Goal: Task Accomplishment & Management: Manage account settings

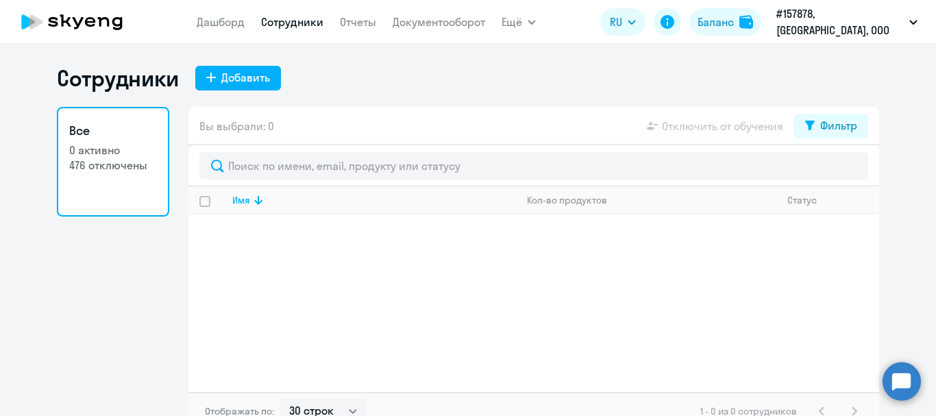
select select "30"
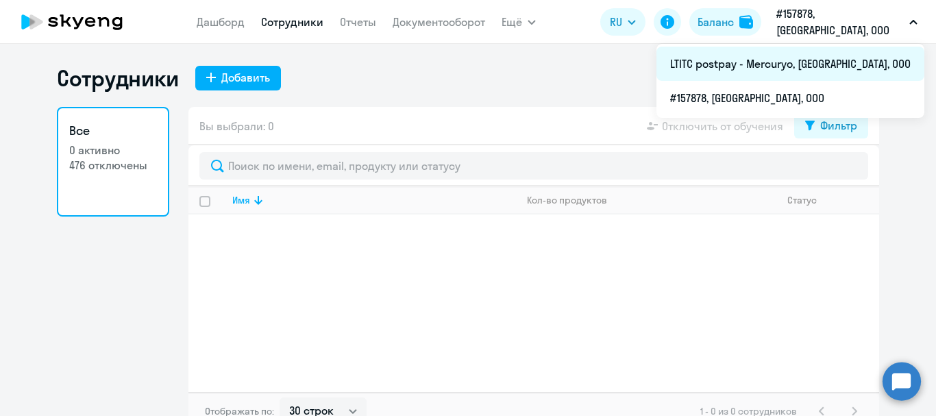
click at [792, 58] on li "LTITC postpay - Mercuryo, [GEOGRAPHIC_DATA], ООО" at bounding box center [791, 64] width 268 height 34
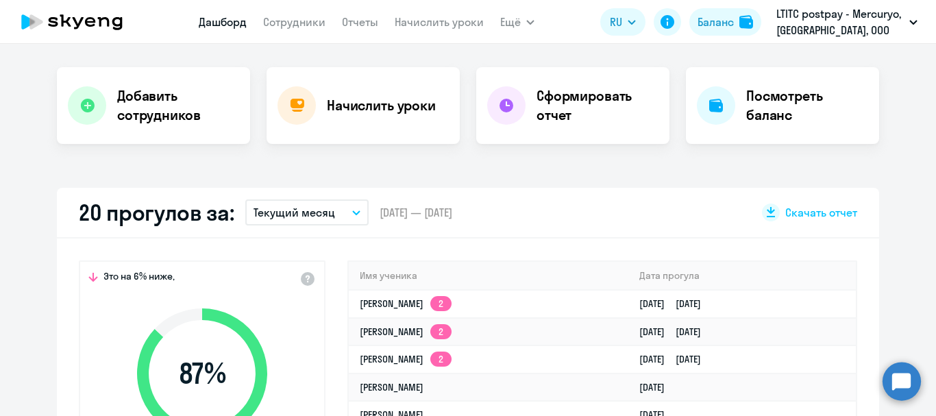
scroll to position [343, 0]
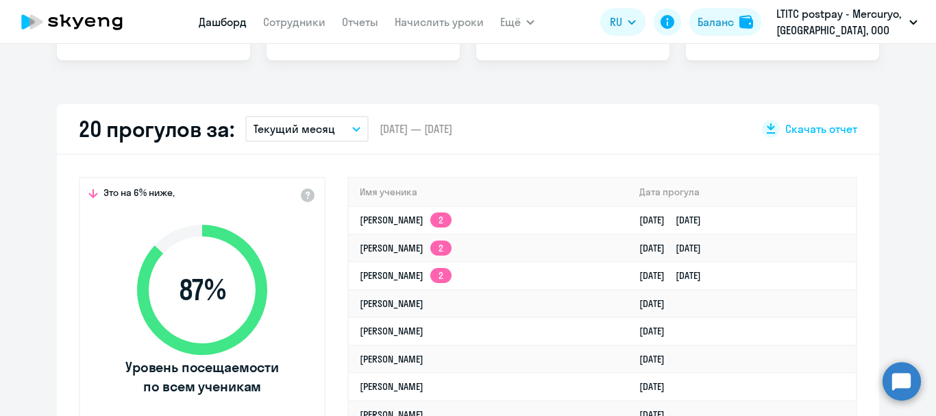
select select "30"
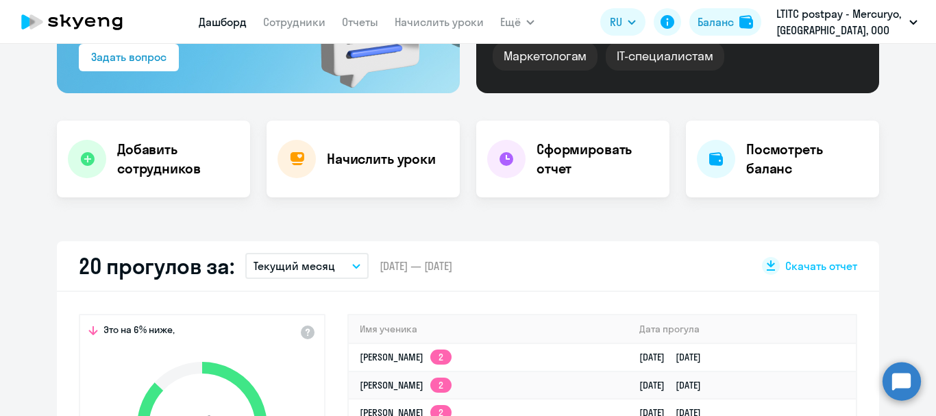
scroll to position [0, 0]
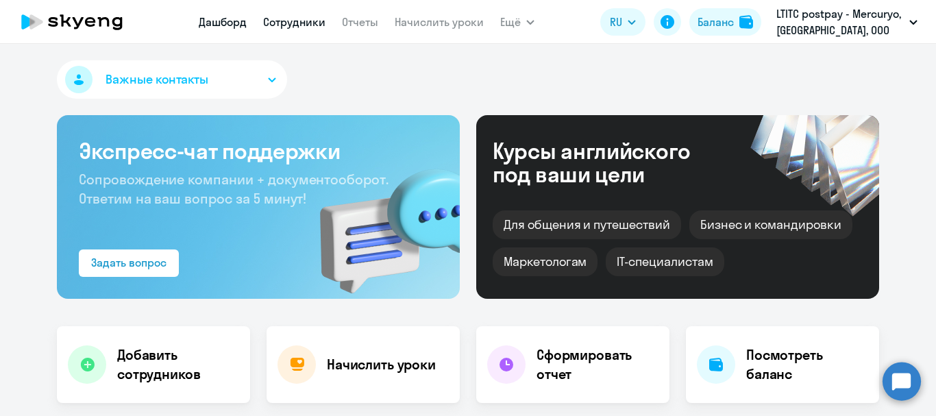
click at [288, 16] on link "Сотрудники" at bounding box center [294, 22] width 62 height 14
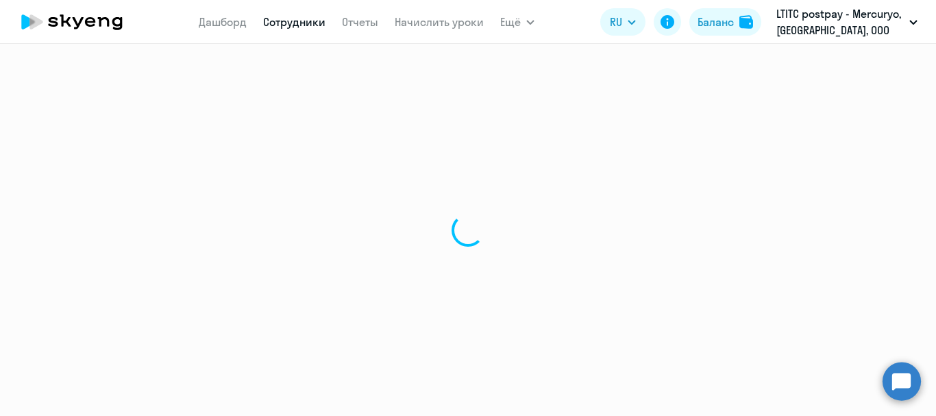
select select "30"
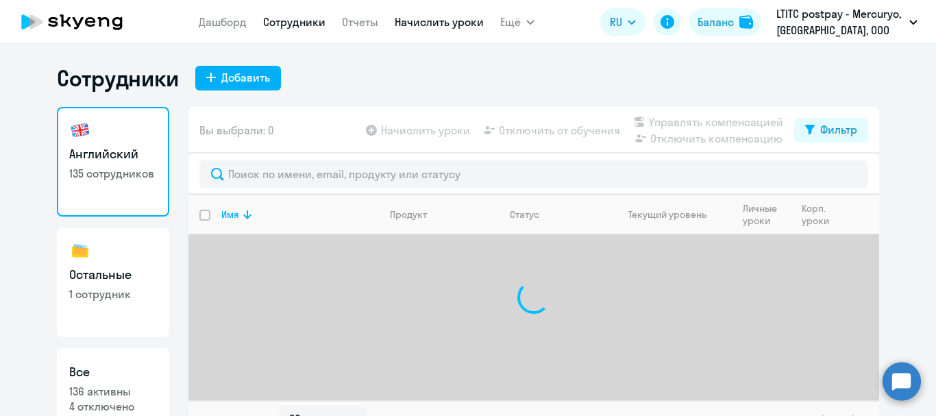
click at [447, 22] on link "Начислить уроки" at bounding box center [439, 22] width 89 height 14
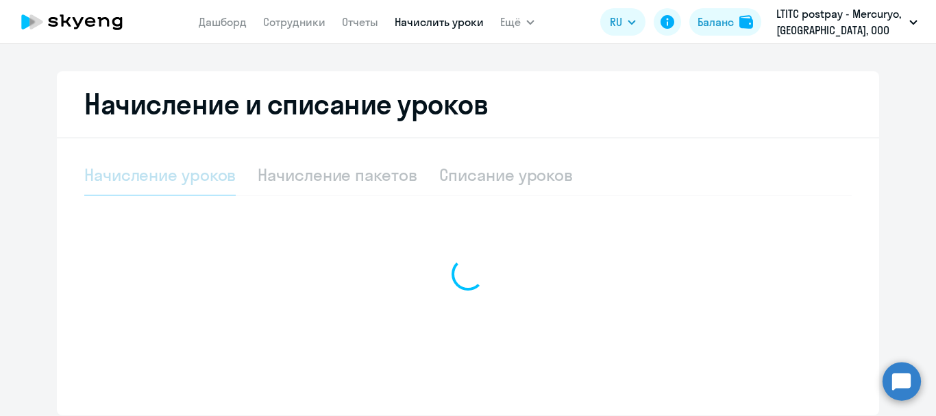
select select "10"
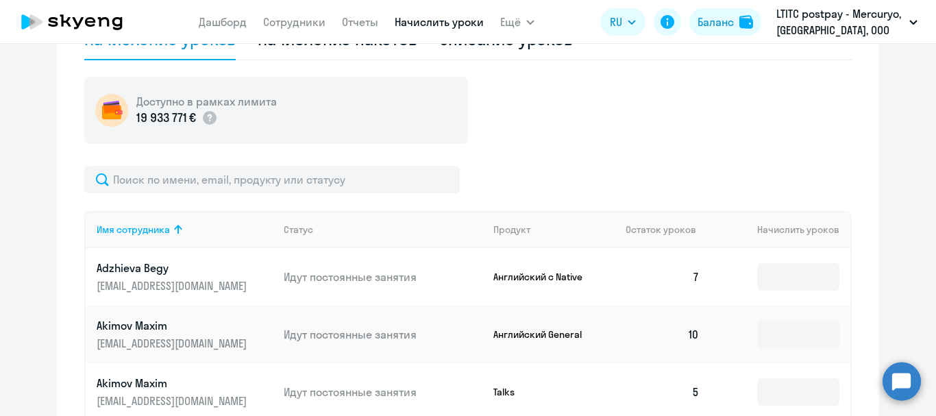
scroll to position [411, 0]
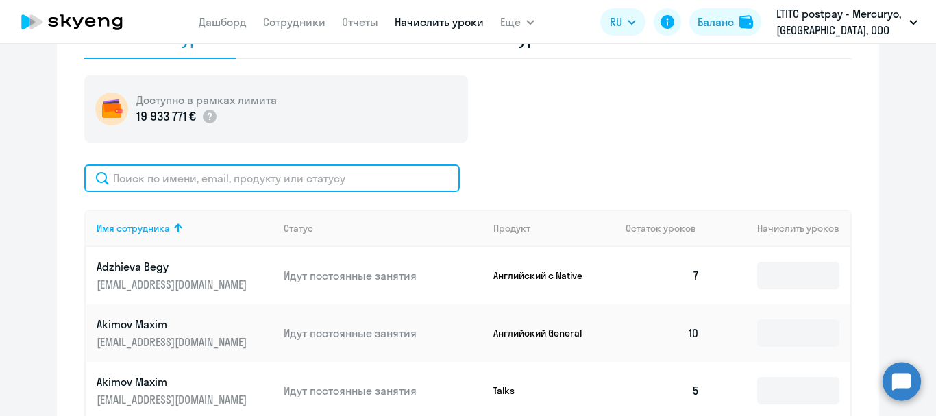
click at [371, 170] on input "text" at bounding box center [272, 177] width 376 height 27
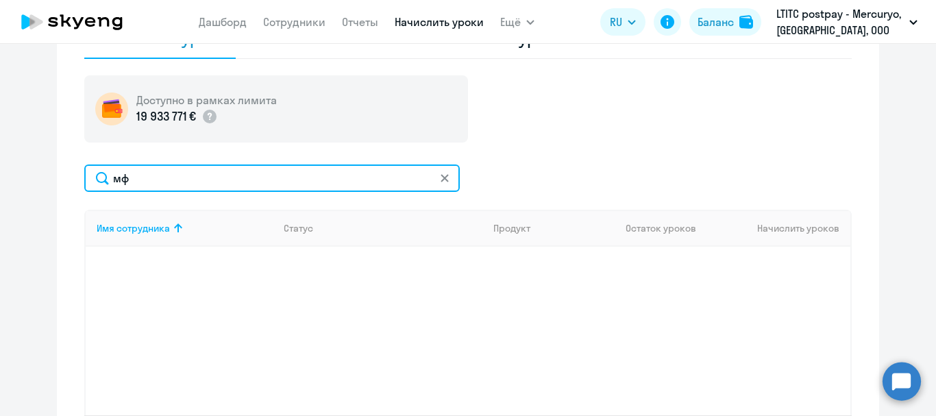
type input "м"
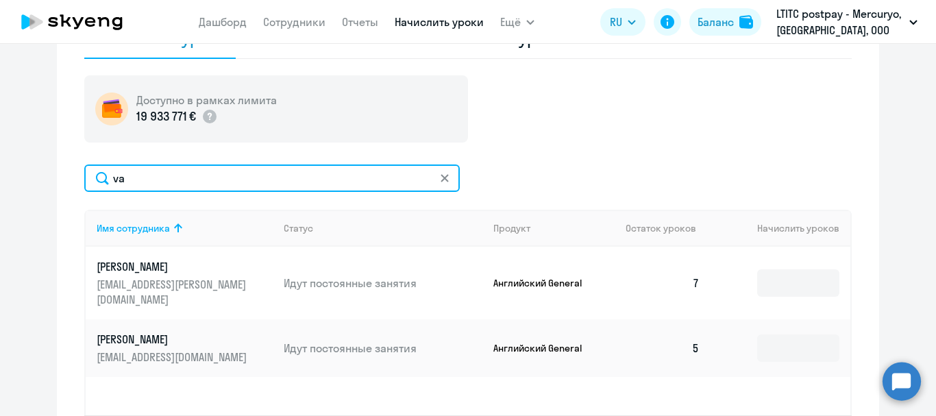
type input "v"
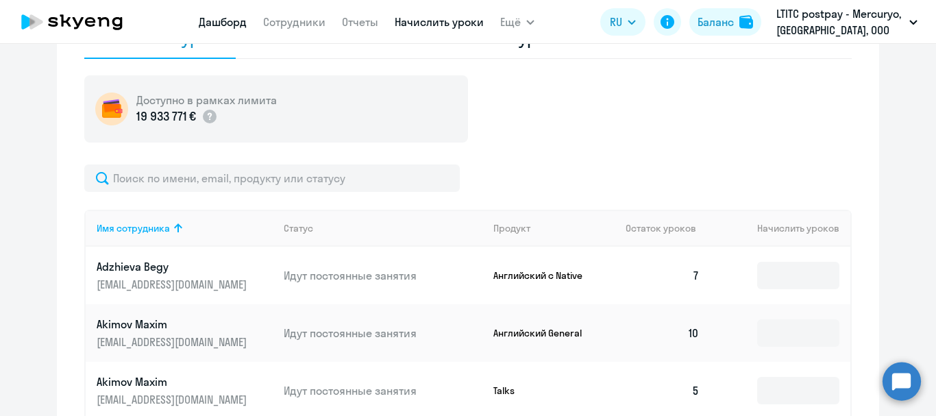
click at [221, 18] on link "Дашборд" at bounding box center [223, 22] width 48 height 14
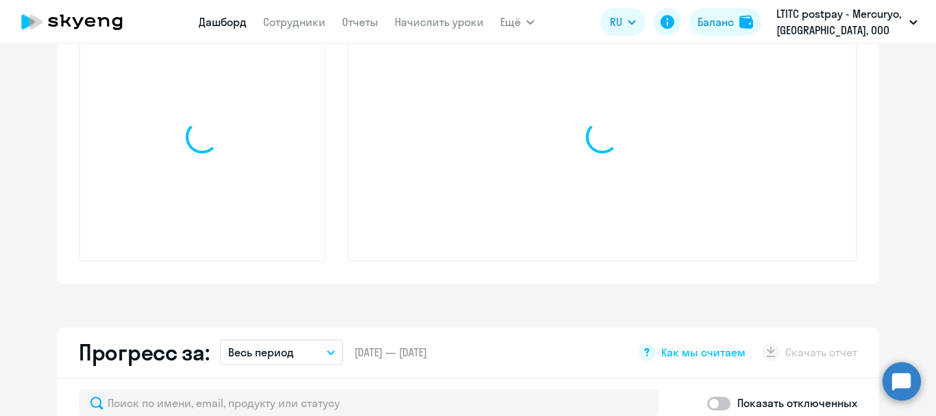
scroll to position [507, 0]
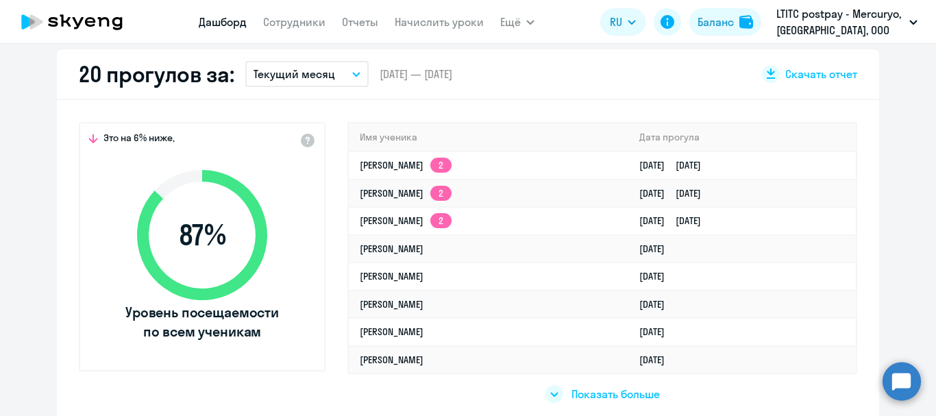
select select "30"
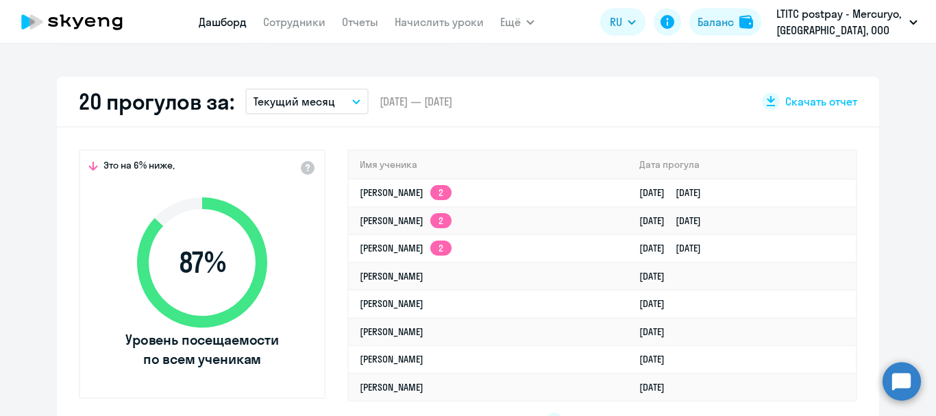
click at [892, 367] on circle at bounding box center [902, 381] width 38 height 38
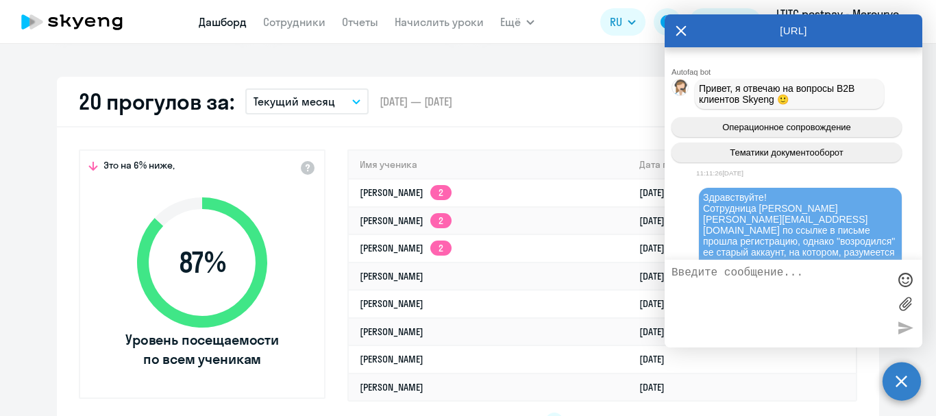
scroll to position [93014, 0]
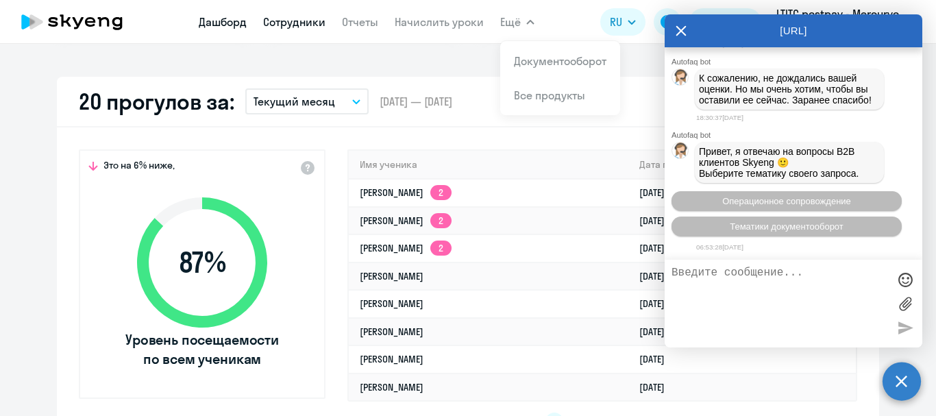
click at [302, 20] on link "Сотрудники" at bounding box center [294, 22] width 62 height 14
select select "30"
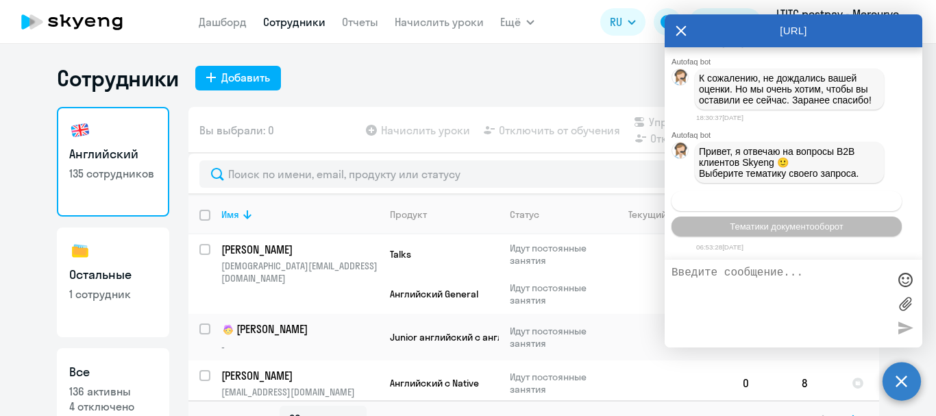
click at [802, 208] on button "Операционное сопровождение" at bounding box center [787, 201] width 230 height 20
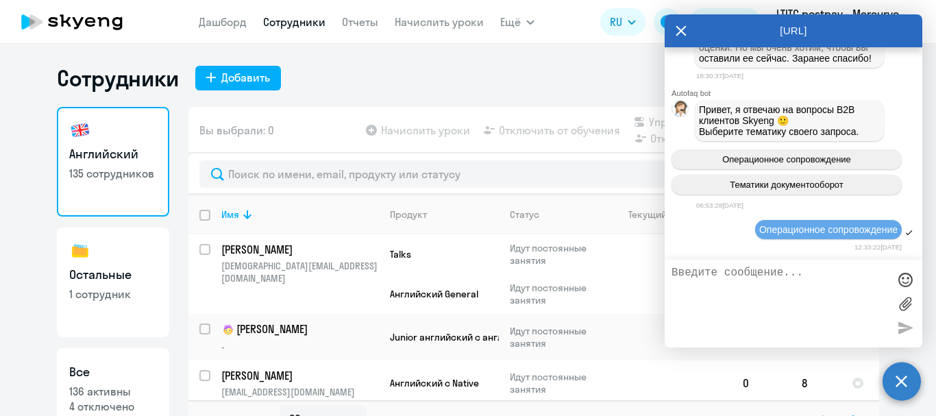
scroll to position [93056, 0]
click at [411, 159] on div at bounding box center [533, 174] width 691 height 41
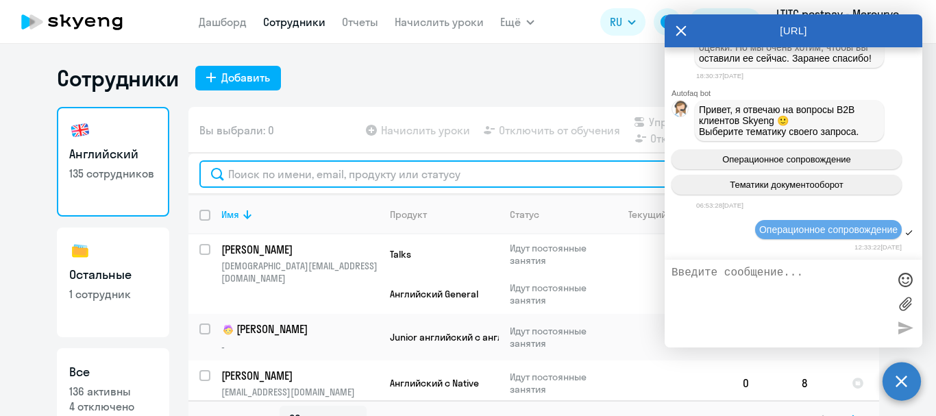
click at [411, 166] on input "text" at bounding box center [533, 173] width 669 height 27
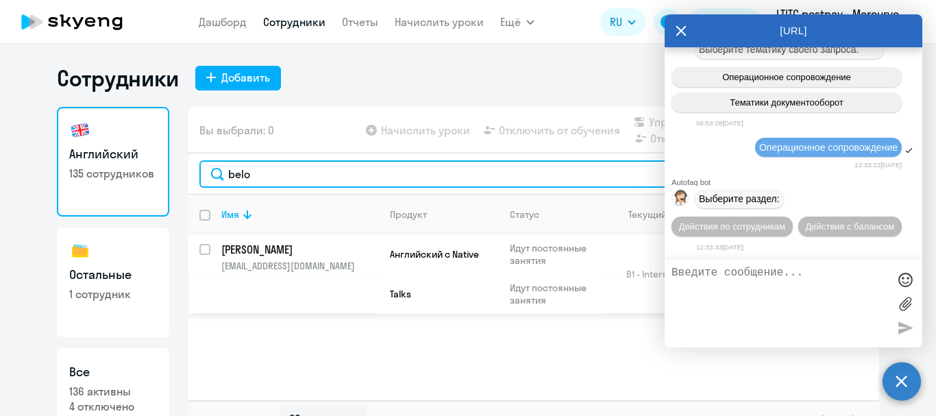
type input "belo"
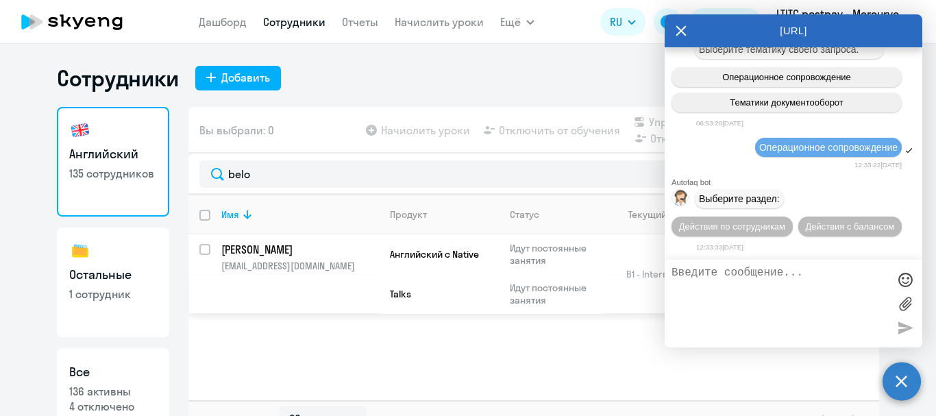
scroll to position [93163, 0]
click at [339, 247] on p "[PERSON_NAME]" at bounding box center [298, 249] width 155 height 15
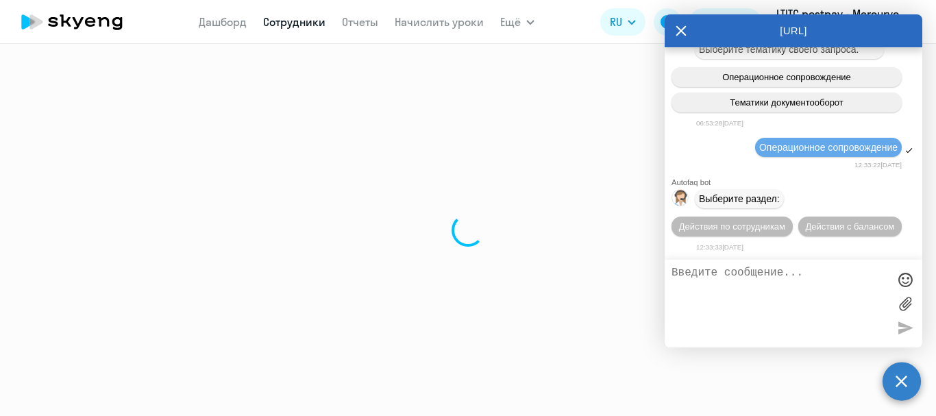
select select "english"
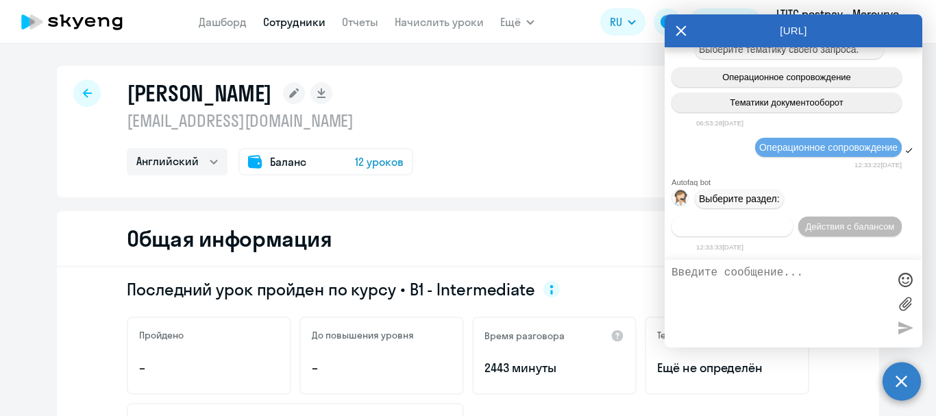
click at [742, 221] on span "Действия по сотрудникам" at bounding box center [732, 226] width 106 height 10
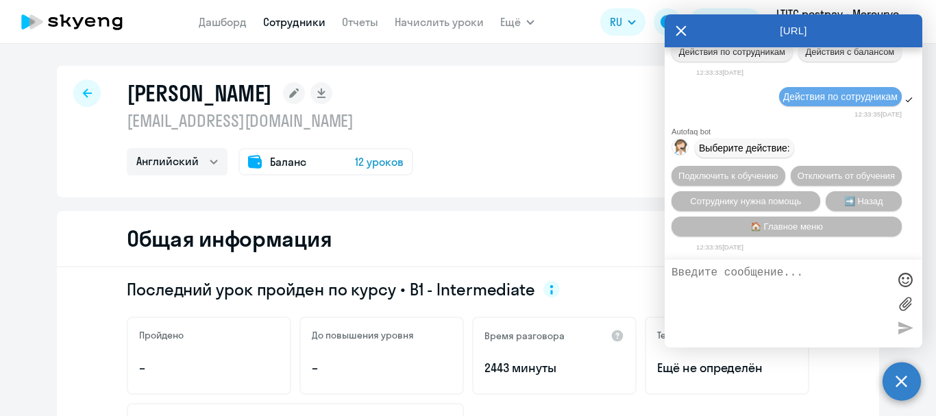
scroll to position [93366, 0]
click at [748, 203] on span "Сотруднику нужна помощь" at bounding box center [745, 201] width 111 height 10
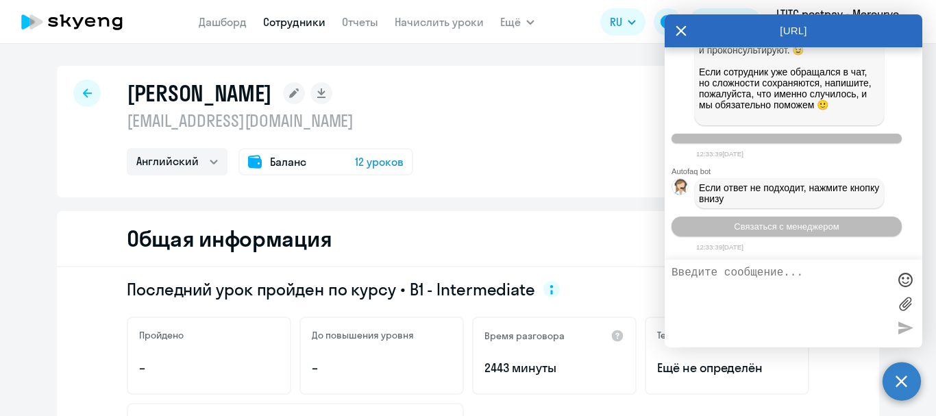
scroll to position [93840, 0]
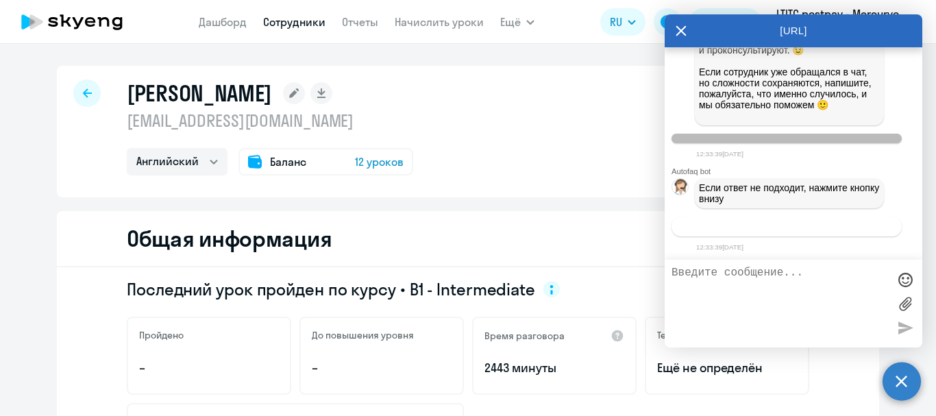
click at [761, 231] on span "Связаться с менеджером" at bounding box center [786, 226] width 105 height 10
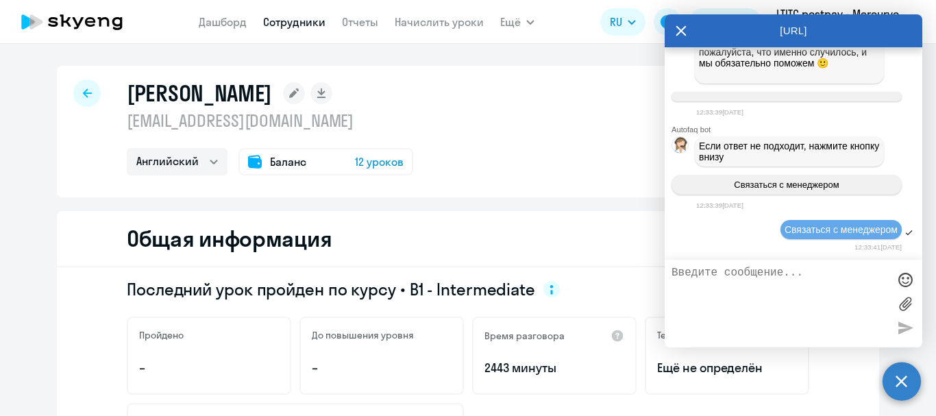
scroll to position [93882, 0]
click at [740, 278] on textarea at bounding box center [780, 304] width 217 height 74
type textarea "P"
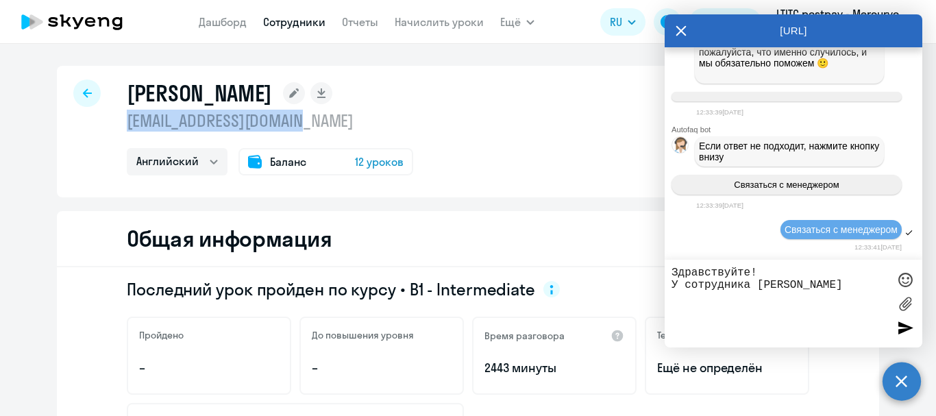
drag, startPoint x: 313, startPoint y: 124, endPoint x: 119, endPoint y: 115, distance: 194.2
click at [119, 115] on div "[PERSON_NAME] [EMAIL_ADDRESS][DOMAIN_NAME] Английский Баланс 12 уроков" at bounding box center [468, 132] width 822 height 132
copy p "[EMAIL_ADDRESS][DOMAIN_NAME]"
click at [877, 290] on textarea "Здравствуйте! У сотрудника [PERSON_NAME]" at bounding box center [780, 304] width 217 height 74
paste textarea "[EMAIL_ADDRESS][DOMAIN_NAME]"
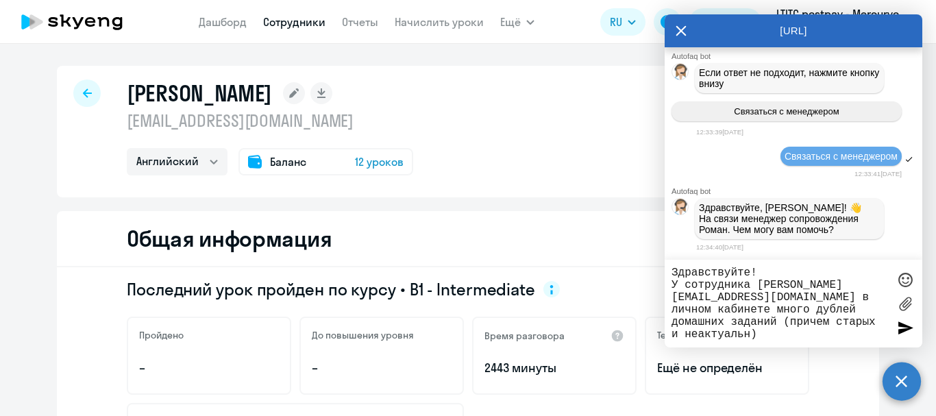
scroll to position [93958, 0]
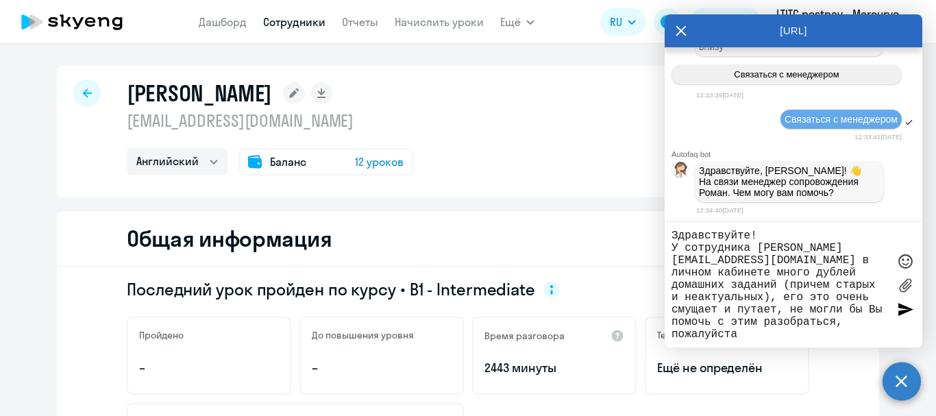
type textarea "Здравствуйте! У сотрудника [PERSON_NAME] [EMAIL_ADDRESS][DOMAIN_NAME] в личном …"
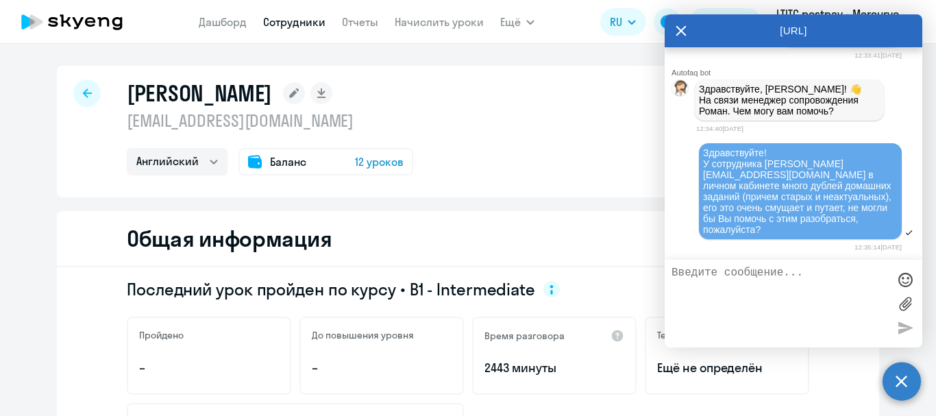
scroll to position [94076, 0]
click at [284, 20] on link "Сотрудники" at bounding box center [294, 22] width 62 height 14
select select "30"
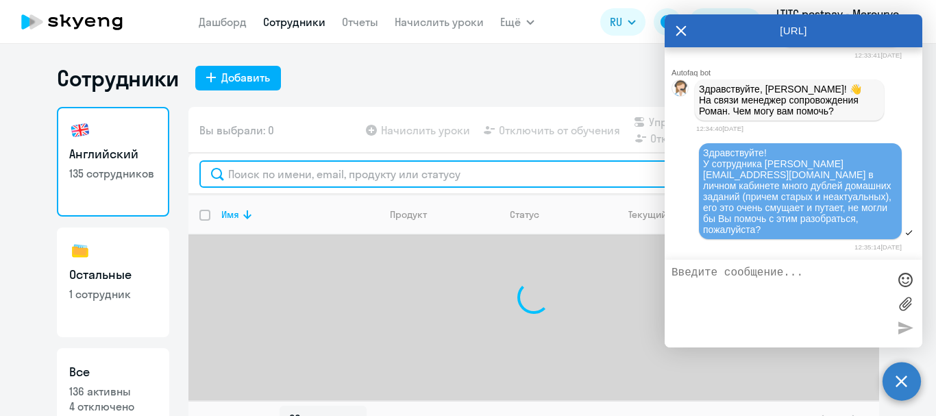
click at [275, 182] on input "text" at bounding box center [533, 173] width 669 height 27
type input "к"
type input "h"
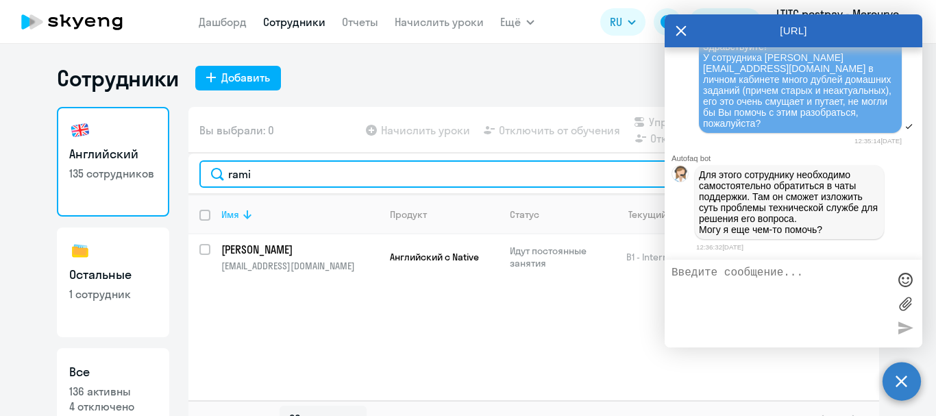
scroll to position [94182, 0]
type input "rami"
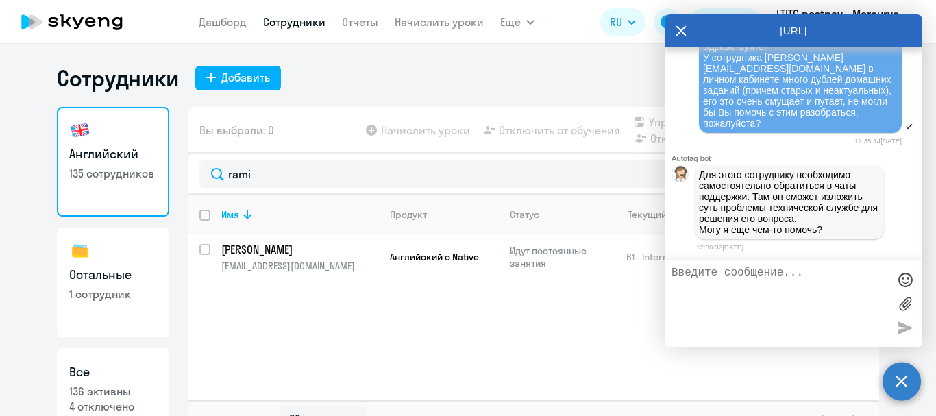
click at [778, 299] on textarea at bounding box center [780, 304] width 217 height 74
click at [837, 276] on textarea "Он говорит, что обращался, но ему не ответили" at bounding box center [780, 304] width 217 height 74
click at [837, 274] on textarea "Он говорит, что обращался , но ему не ответили" at bounding box center [780, 304] width 217 height 74
type textarea "Он говорит, что обращался трижды , но ему не ответили"
drag, startPoint x: 896, startPoint y: 329, endPoint x: 794, endPoint y: 289, distance: 108.9
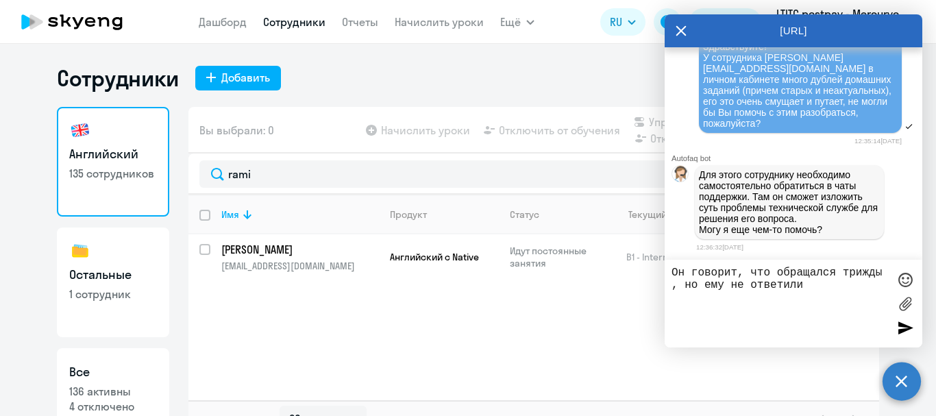
click at [896, 329] on div at bounding box center [905, 327] width 21 height 21
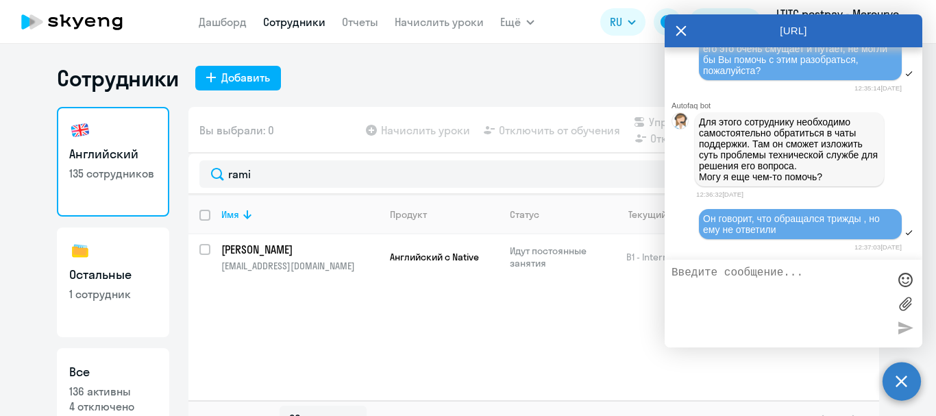
scroll to position [94235, 0]
click at [902, 373] on circle at bounding box center [902, 381] width 38 height 38
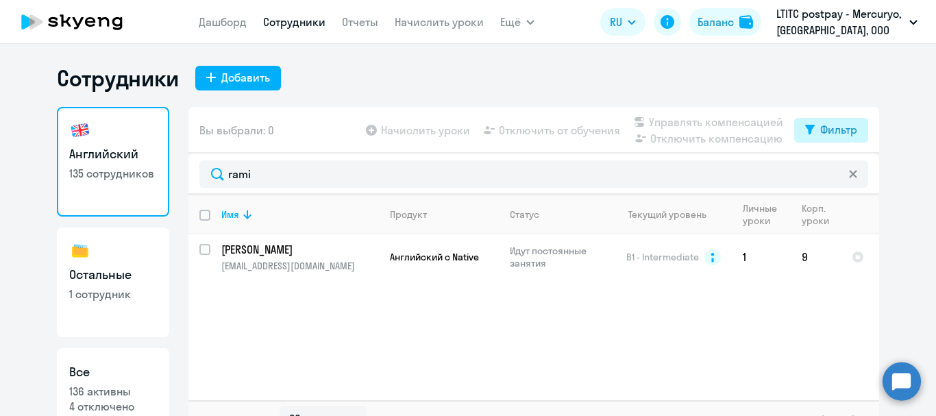
click at [820, 132] on div "Фильтр" at bounding box center [838, 129] width 37 height 16
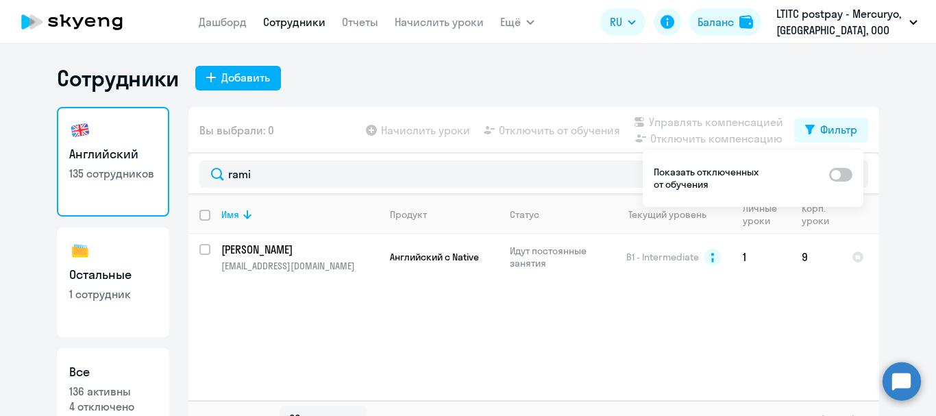
click at [850, 172] on span at bounding box center [840, 175] width 23 height 14
click at [829, 174] on input "checkbox" at bounding box center [829, 174] width 1 height 1
checkbox input "true"
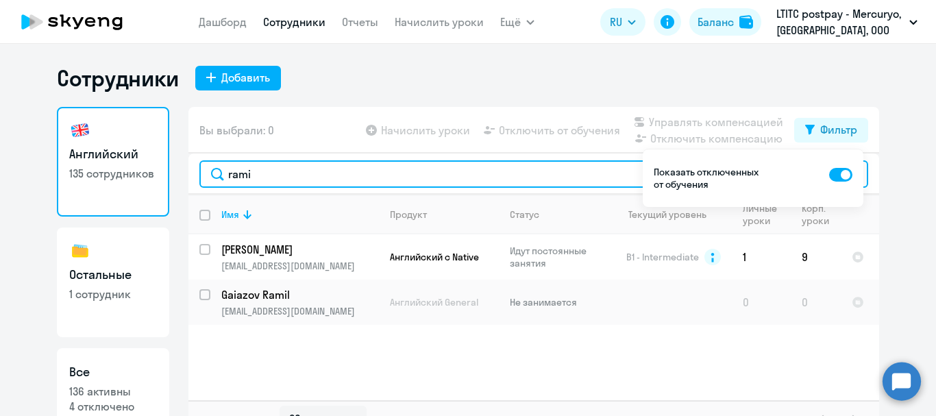
click at [412, 178] on input "rami" at bounding box center [533, 173] width 669 height 27
drag, startPoint x: 413, startPoint y: 168, endPoint x: 210, endPoint y: 132, distance: 206.0
click at [210, 132] on div "Вы выбрали: 0 Начислить уроки Отключить от обучения Управлять компенсацией Откл…" at bounding box center [533, 273] width 691 height 332
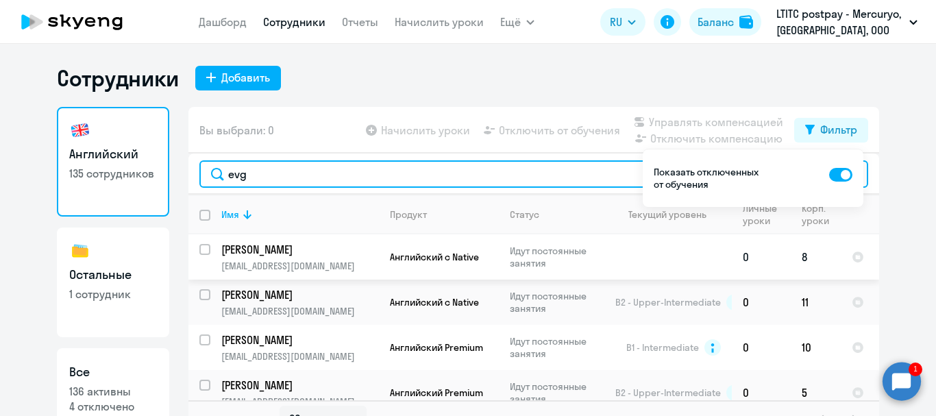
scroll to position [15, 0]
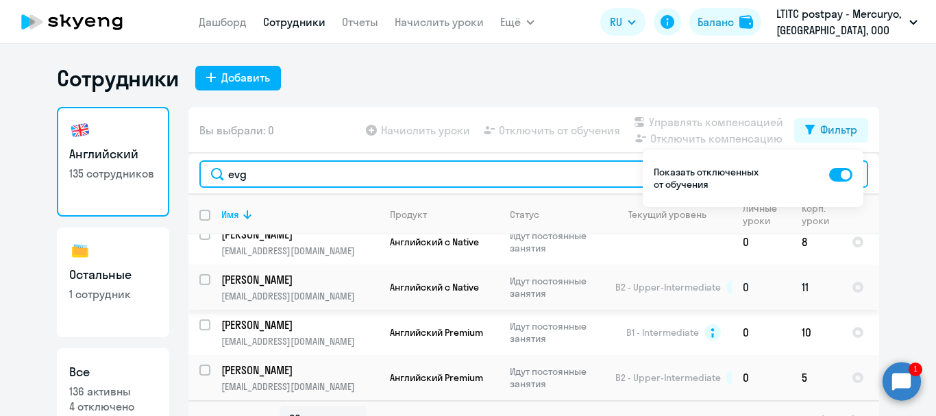
type input "evg"
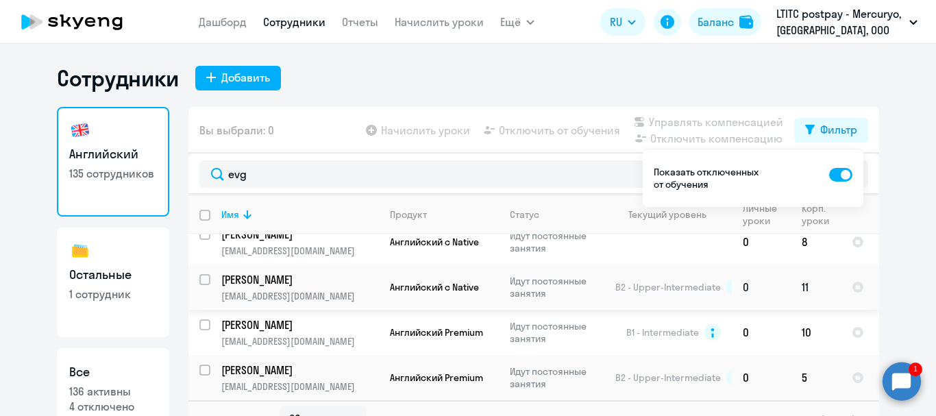
click at [200, 280] on input "select row 5775572" at bounding box center [212, 287] width 27 height 27
checkbox input "true"
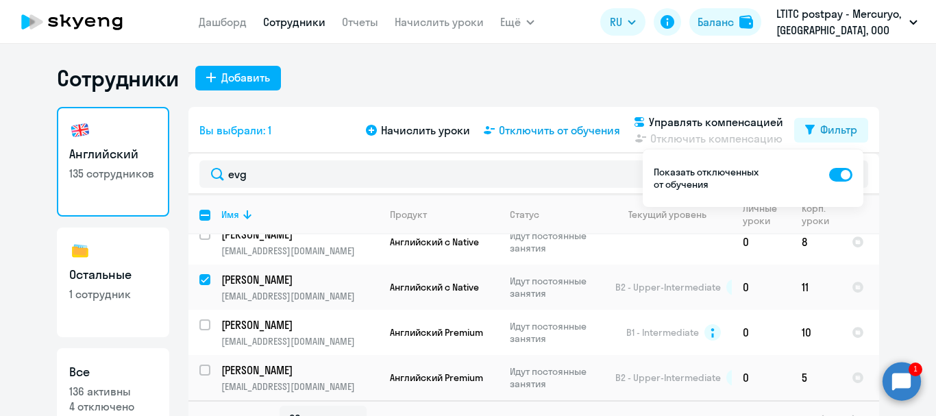
click at [523, 131] on span "Отключить от обучения" at bounding box center [559, 130] width 121 height 16
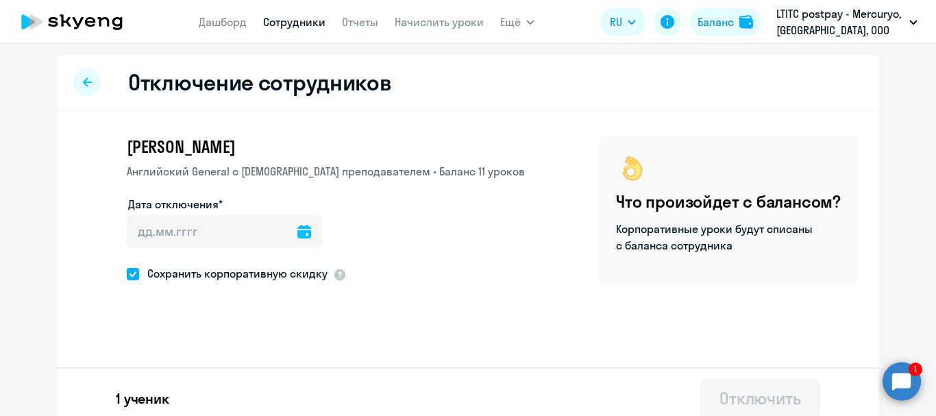
click at [297, 230] on icon at bounding box center [304, 232] width 14 height 14
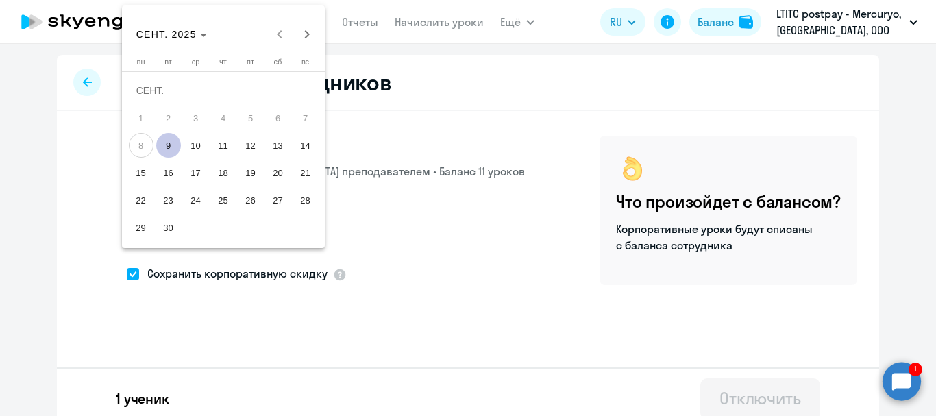
click at [150, 226] on span "29" at bounding box center [141, 227] width 25 height 25
type input "[DATE]"
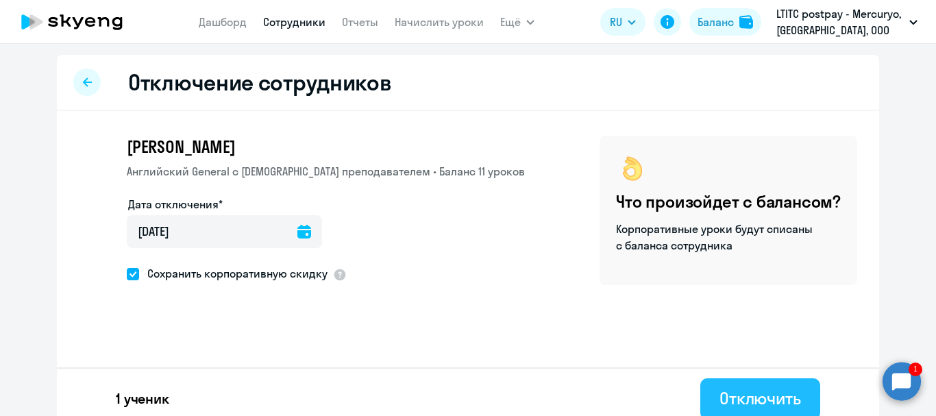
click at [745, 394] on div "Отключить" at bounding box center [761, 398] width 82 height 22
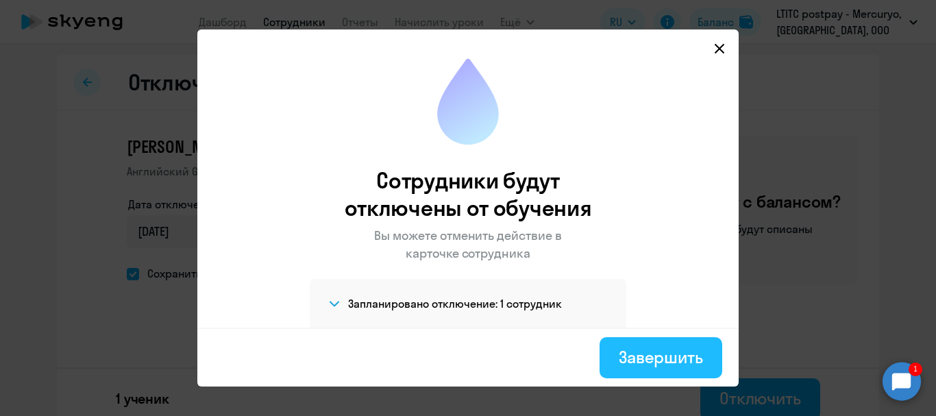
click at [635, 347] on div "Завершить" at bounding box center [661, 357] width 84 height 22
select select "30"
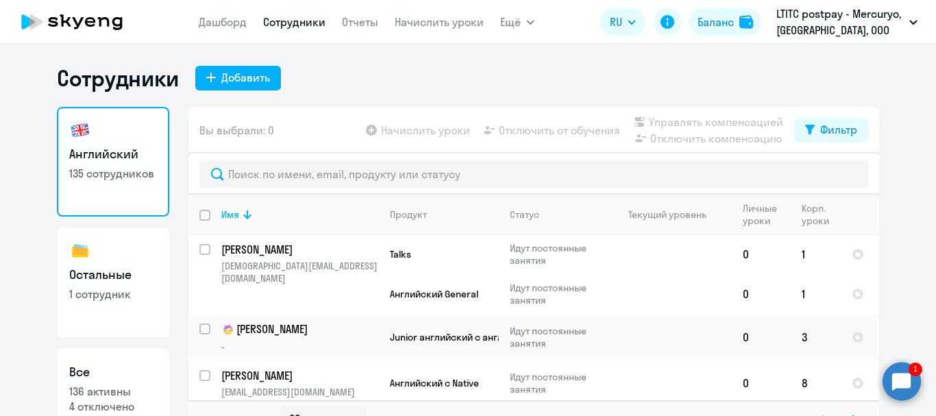
click at [892, 374] on circle at bounding box center [902, 381] width 38 height 38
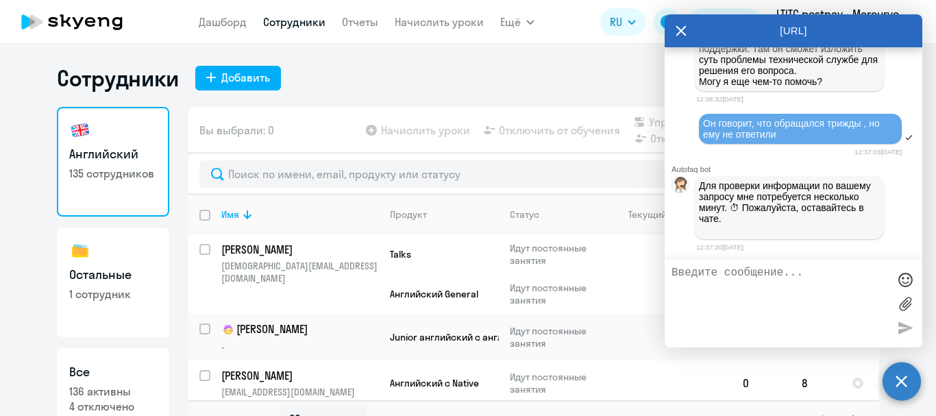
click at [771, 282] on textarea at bounding box center [780, 304] width 217 height 74
click at [904, 276] on div at bounding box center [905, 279] width 21 height 21
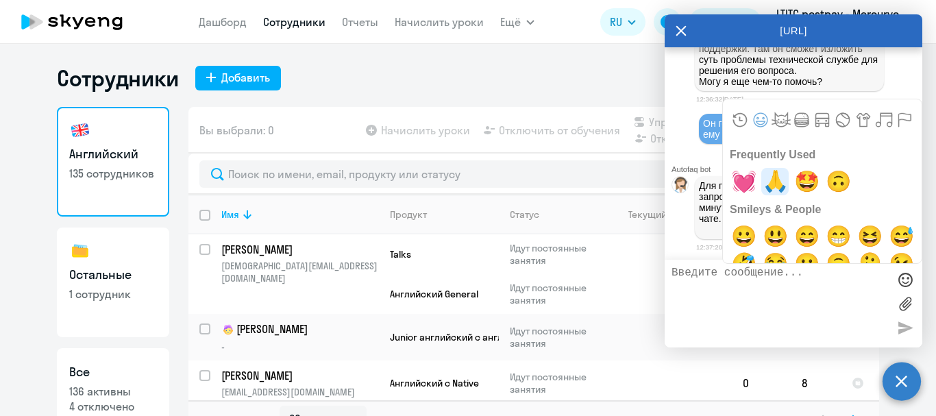
click at [781, 188] on span "🙏" at bounding box center [775, 181] width 32 height 27
type textarea "🙏"
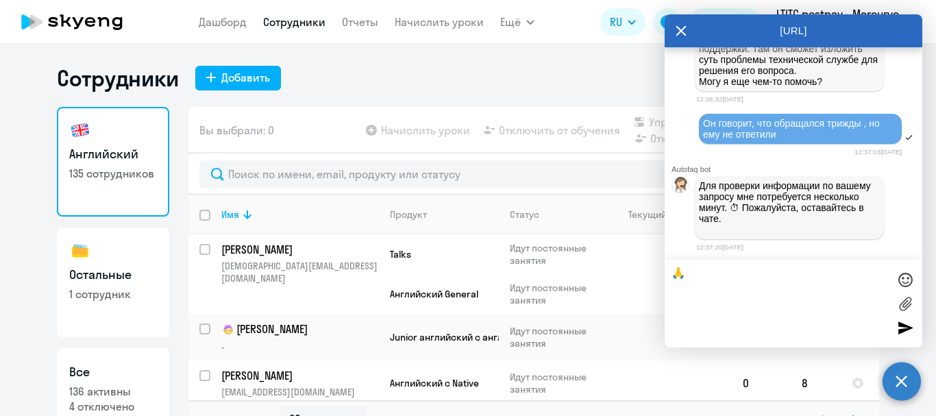
click at [905, 326] on div at bounding box center [905, 327] width 21 height 21
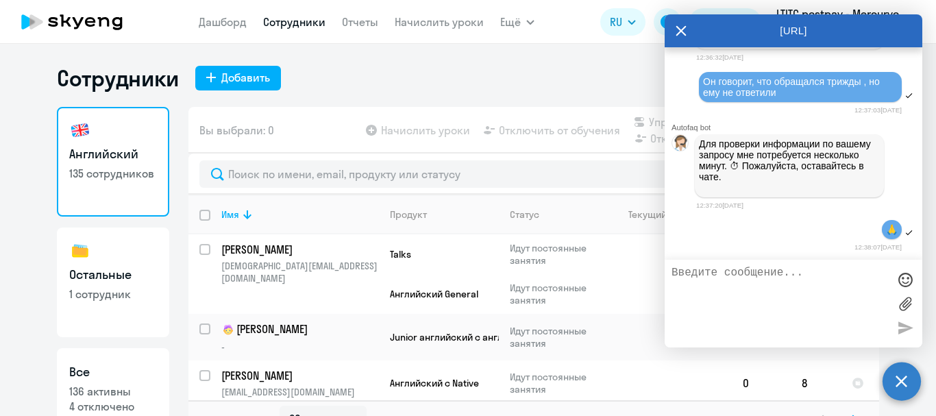
scroll to position [94376, 0]
click at [896, 376] on circle at bounding box center [902, 381] width 38 height 38
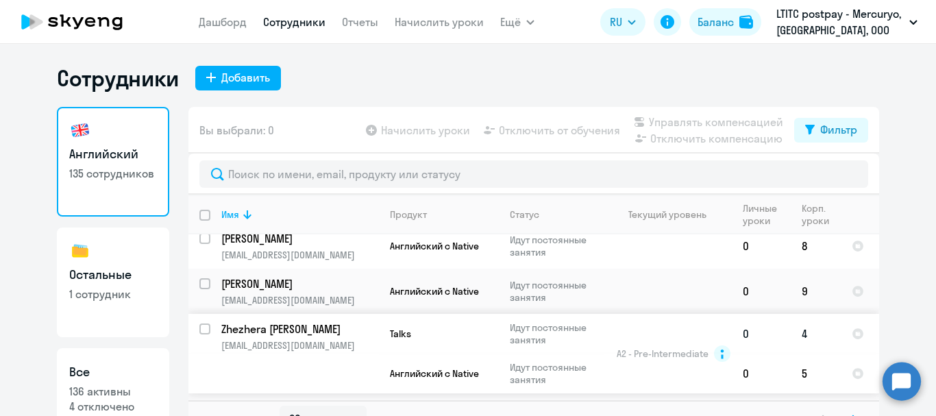
scroll to position [69, 0]
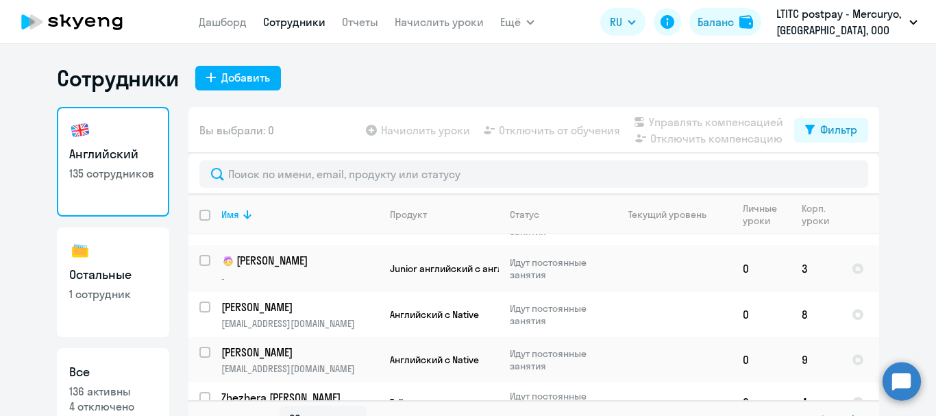
click at [902, 386] on circle at bounding box center [902, 381] width 38 height 38
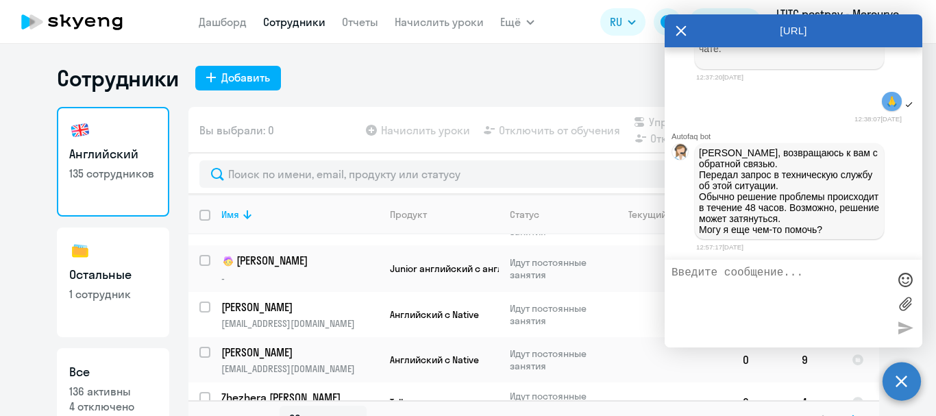
scroll to position [94515, 0]
click at [770, 290] on textarea at bounding box center [780, 304] width 217 height 74
type textarea "Благодарю! Вопросов больше нет пока))"
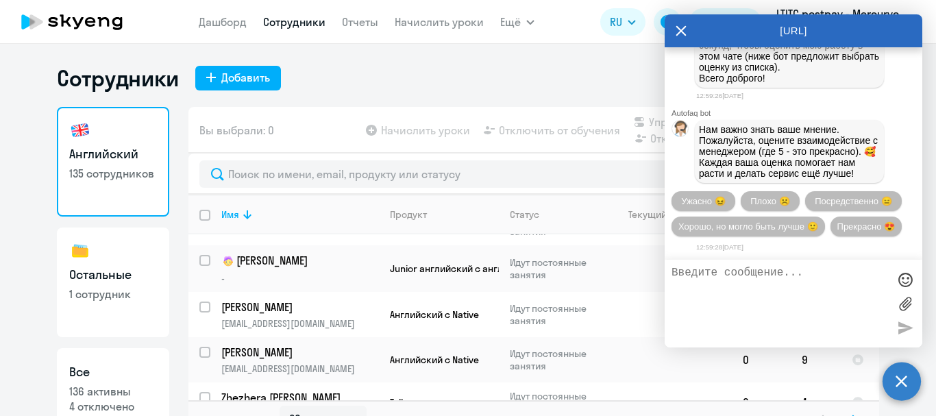
scroll to position [94881, 0]
click at [837, 225] on span "Прекрасно 😍" at bounding box center [866, 226] width 58 height 10
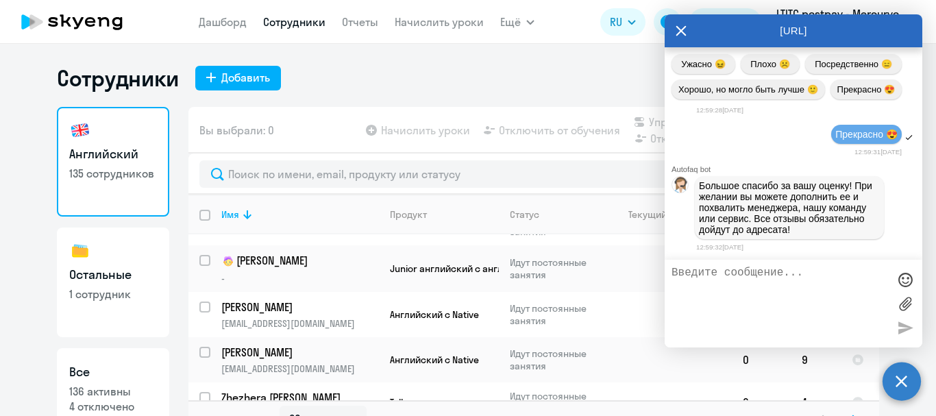
scroll to position [95021, 0]
click at [898, 389] on circle at bounding box center [902, 381] width 38 height 38
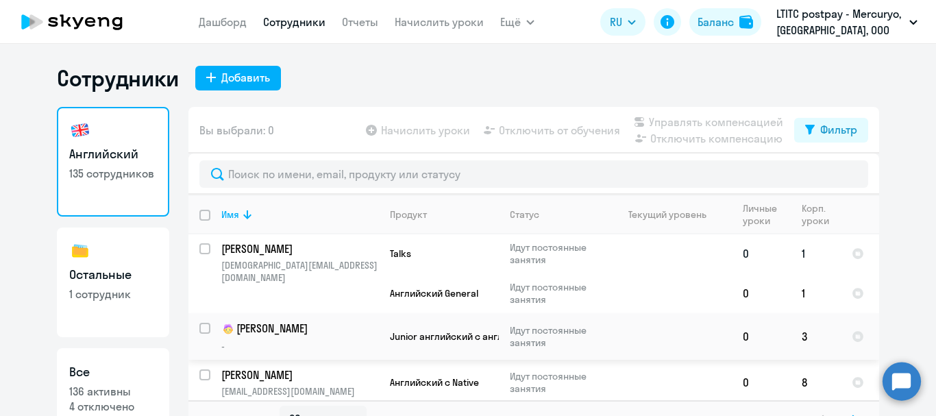
scroll to position [0, 0]
click at [87, 282] on h3 "Остальные" at bounding box center [113, 275] width 88 height 18
select select "30"
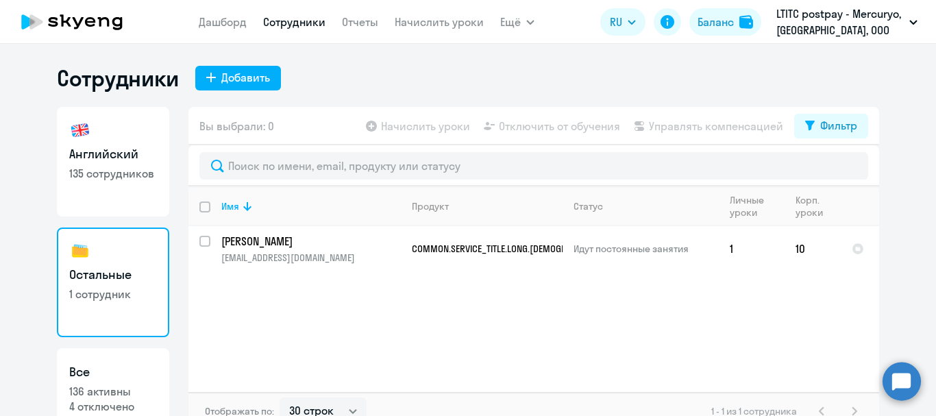
click at [140, 195] on link "Английский 135 сотрудников" at bounding box center [113, 162] width 112 height 110
select select "30"
